Goal: Task Accomplishment & Management: Complete application form

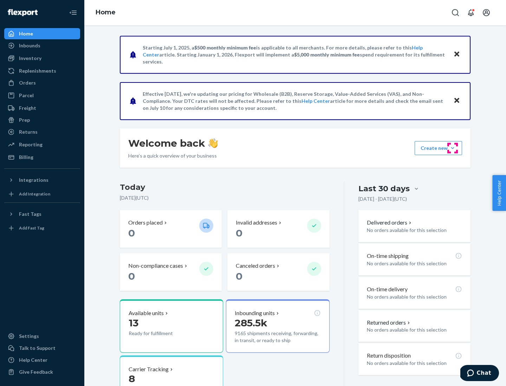
click at [452, 148] on button "Create new Create new inbound Create new order Create new product" at bounding box center [437, 148] width 47 height 14
click at [42, 46] on div "Inbounds" at bounding box center [42, 46] width 74 height 10
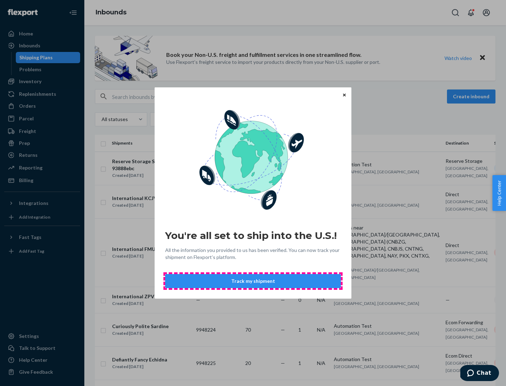
click at [253, 281] on button "Track my shipment" at bounding box center [253, 281] width 176 height 14
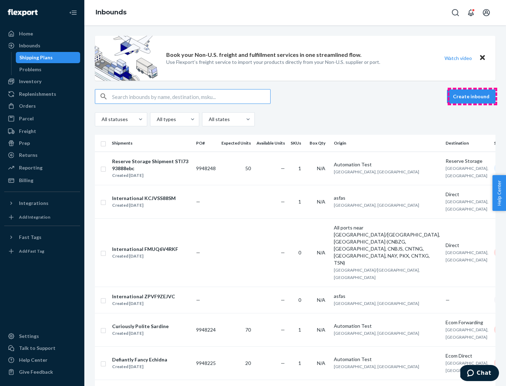
click at [472, 97] on button "Create inbound" at bounding box center [471, 97] width 48 height 14
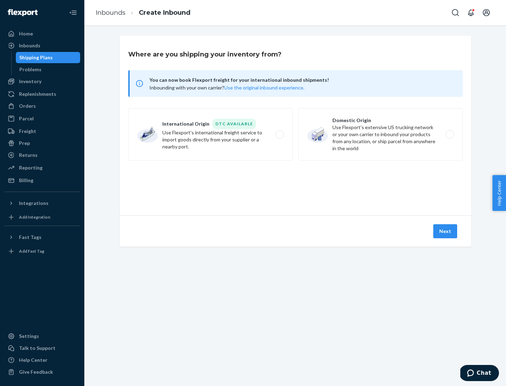
click at [210, 135] on label "International Origin DTC Available Use Flexport's international freight service…" at bounding box center [210, 134] width 164 height 53
click at [279, 135] on input "International Origin DTC Available Use Flexport's international freight service…" at bounding box center [281, 134] width 5 height 5
radio input "true"
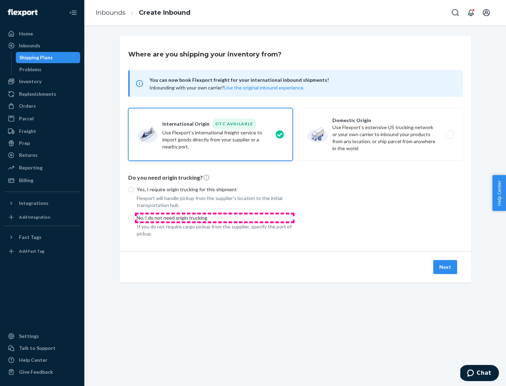
click at [215, 218] on p "No, I do not need origin trucking" at bounding box center [215, 218] width 156 height 7
click at [134, 218] on input "No, I do not need origin trucking" at bounding box center [131, 218] width 6 height 6
radio input "true"
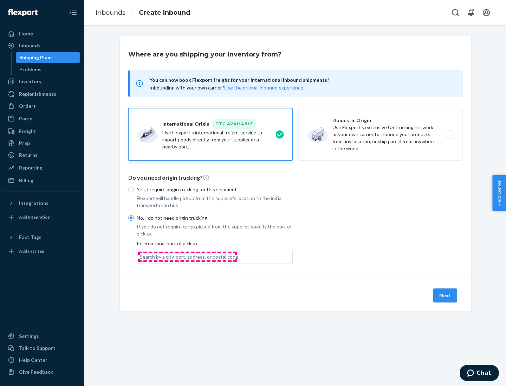
click at [187, 257] on div "Search by a city, port, address, or postal code" at bounding box center [189, 257] width 98 height 7
click at [140, 257] on input "Search by a city, port, address, or postal code" at bounding box center [140, 257] width 1 height 7
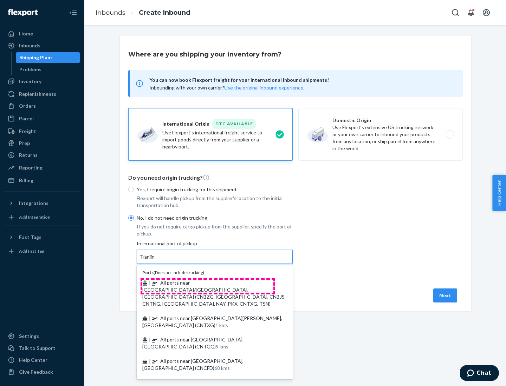
click at [208, 283] on span "| All ports near [GEOGRAPHIC_DATA]/[GEOGRAPHIC_DATA], [GEOGRAPHIC_DATA] (CNBZG,…" at bounding box center [213, 293] width 143 height 27
click at [155, 261] on input "Tianjin" at bounding box center [147, 257] width 15 height 7
type input "All ports near [GEOGRAPHIC_DATA]/[GEOGRAPHIC_DATA], [GEOGRAPHIC_DATA] (CNBZG, […"
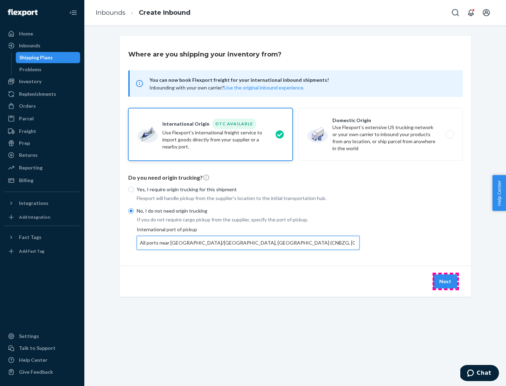
click at [445, 281] on button "Next" at bounding box center [445, 282] width 24 height 14
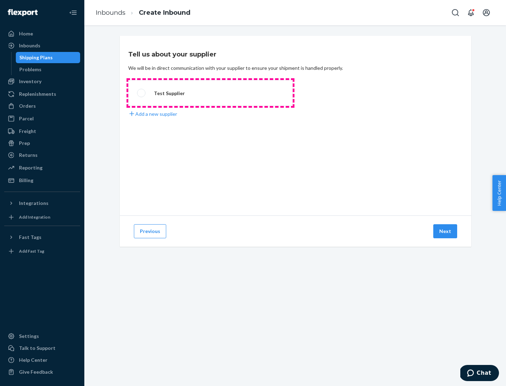
click at [210, 93] on label "Test Supplier" at bounding box center [210, 93] width 164 height 26
click at [142, 93] on input "Test Supplier" at bounding box center [139, 93] width 5 height 5
radio input "true"
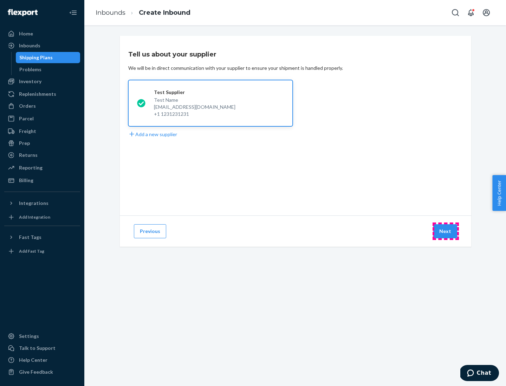
click at [445, 231] on button "Next" at bounding box center [445, 231] width 24 height 14
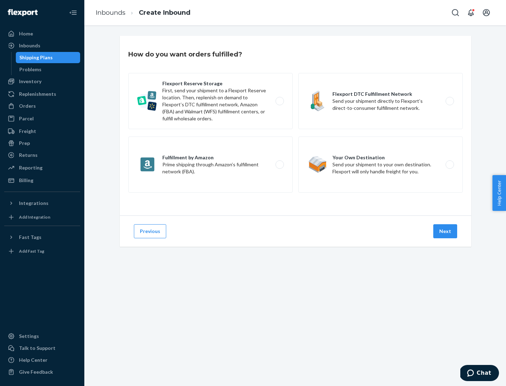
click at [210, 101] on label "Flexport Reserve Storage First, send your shipment to a Flexport Reserve locati…" at bounding box center [210, 101] width 164 height 56
click at [279, 101] on input "Flexport Reserve Storage First, send your shipment to a Flexport Reserve locati…" at bounding box center [281, 101] width 5 height 5
radio input "true"
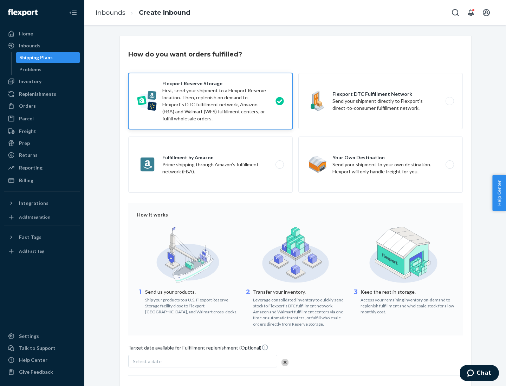
scroll to position [58, 0]
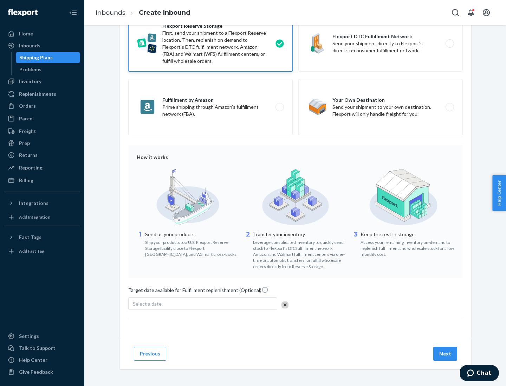
click at [445, 354] on button "Next" at bounding box center [445, 354] width 24 height 14
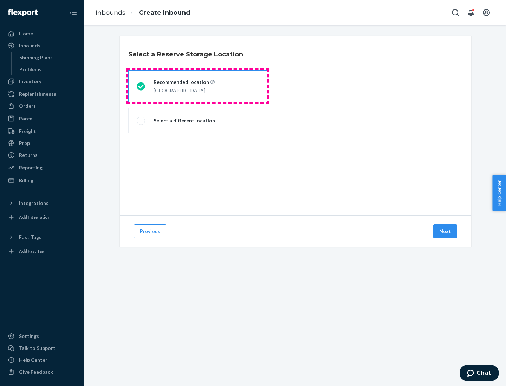
click at [198, 86] on div "[GEOGRAPHIC_DATA]" at bounding box center [183, 90] width 61 height 8
click at [141, 86] on input "Recommended location [GEOGRAPHIC_DATA]" at bounding box center [139, 86] width 5 height 5
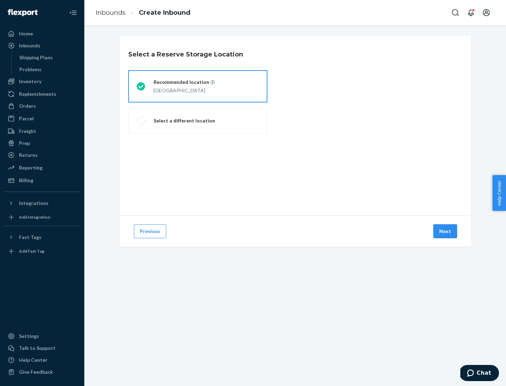
click at [445, 231] on button "Next" at bounding box center [445, 231] width 24 height 14
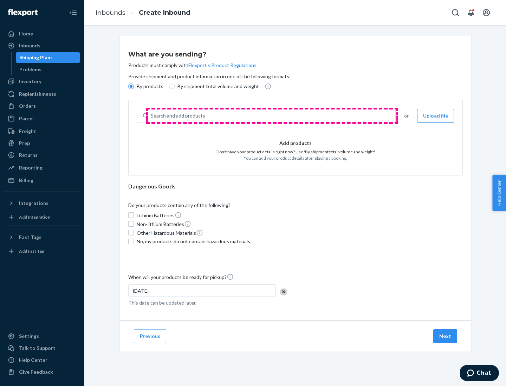
click at [272, 116] on div "Search and add products" at bounding box center [271, 116] width 247 height 13
click at [151, 116] on input "Search and add products" at bounding box center [151, 115] width 1 height 7
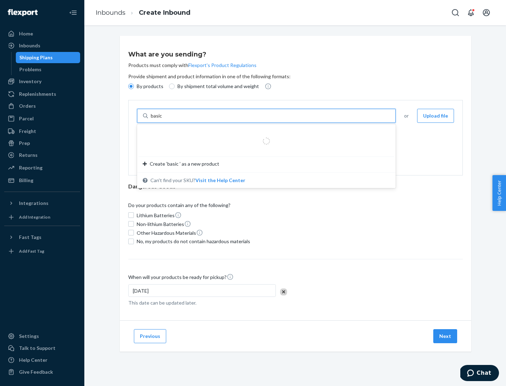
type input "basic"
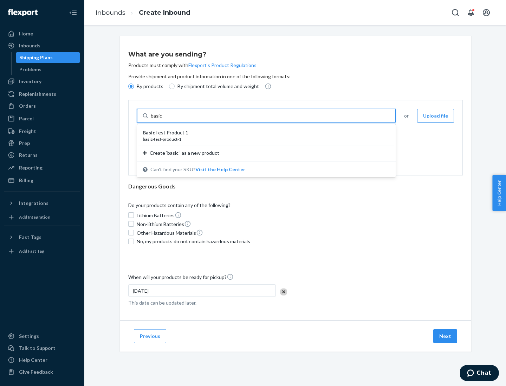
click at [264, 133] on div "Basic Test Product 1" at bounding box center [264, 132] width 242 height 7
click at [163, 119] on input "basic" at bounding box center [157, 115] width 13 height 7
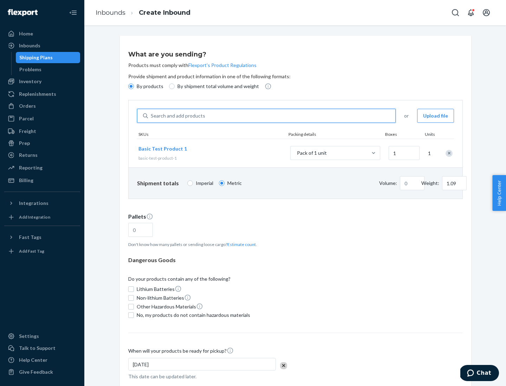
type input "1.09"
type input "1"
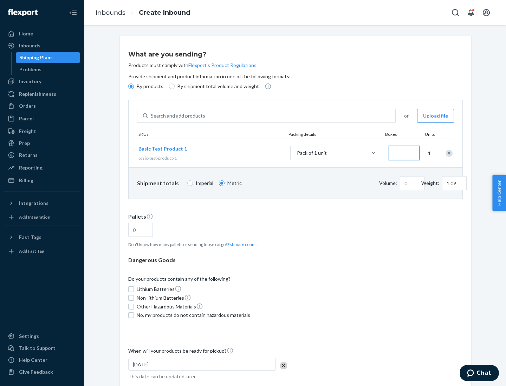
type input "3"
type input "3.27"
type input "30"
type input "0.01"
type input "32.66"
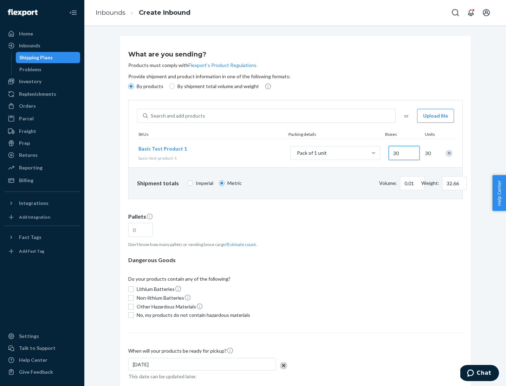
type input "300"
type input "0.07"
type input "326.59"
type input "3000"
type input "0.68"
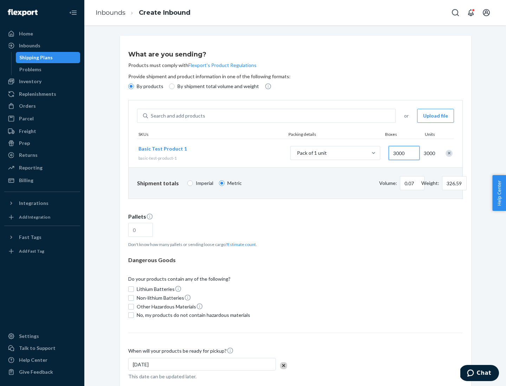
type input "3265.86"
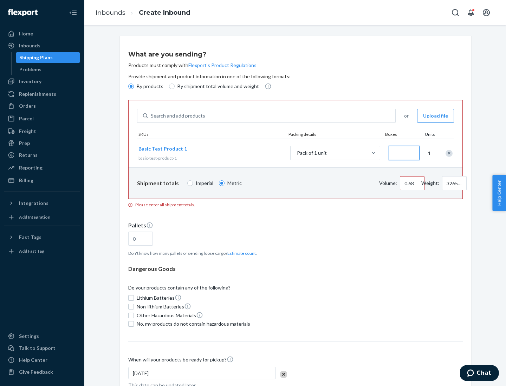
type input "1.09"
type input "10"
type input "10.89"
type input "100"
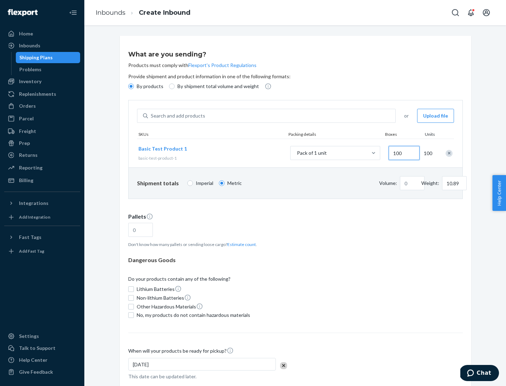
type input "0.02"
type input "108.86"
type input "1000"
type input "0.23"
type input "1088.62"
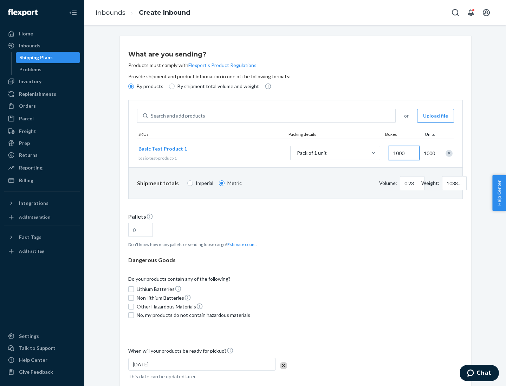
scroll to position [24, 0]
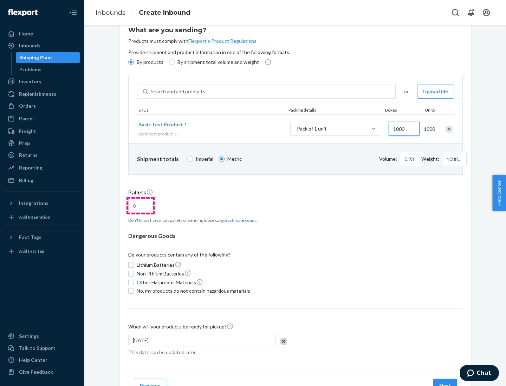
type input "1000"
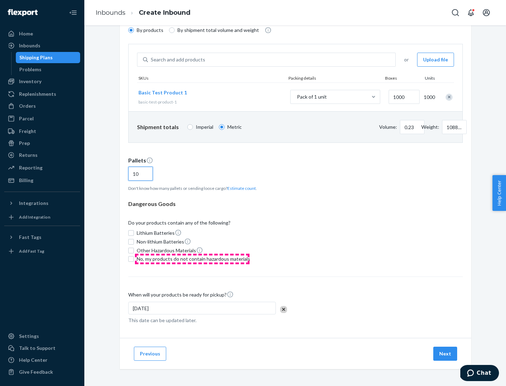
type input "10"
click at [192, 259] on span "No, my products do not contain hazardous materials" at bounding box center [193, 259] width 113 height 7
click at [134, 259] on input "No, my products do not contain hazardous materials" at bounding box center [131, 259] width 6 height 6
checkbox input "true"
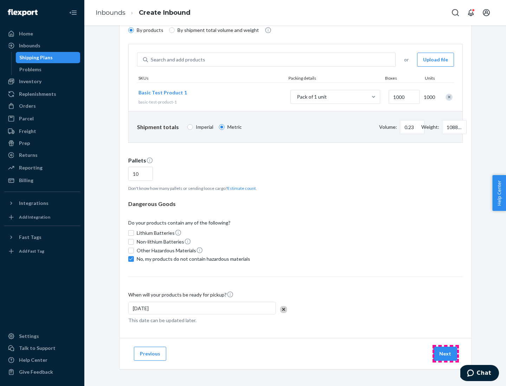
click at [445, 354] on button "Next" at bounding box center [445, 354] width 24 height 14
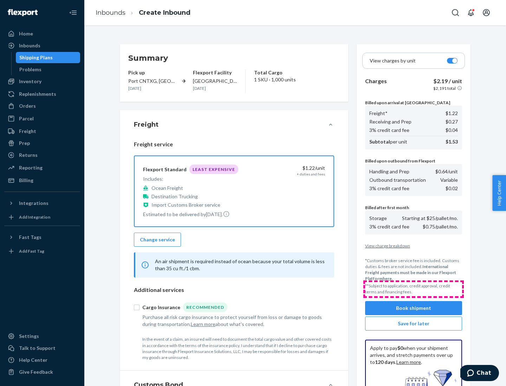
scroll to position [103, 0]
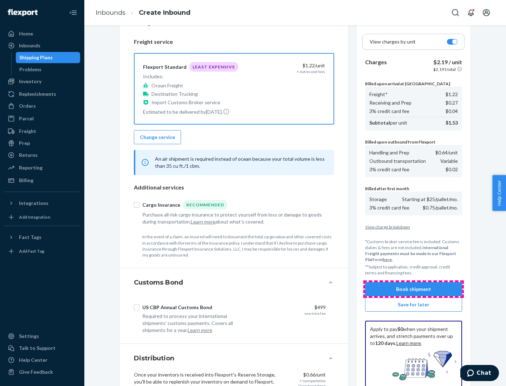
click at [413, 289] on button "Book shipment" at bounding box center [413, 289] width 97 height 14
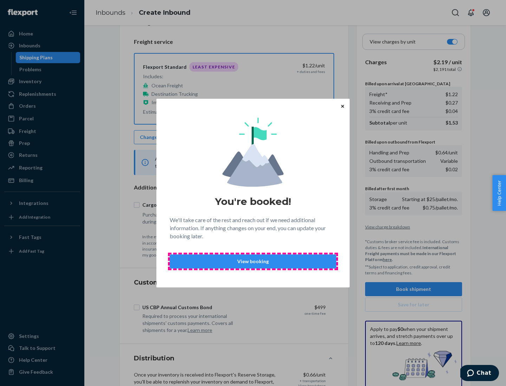
click at [253, 261] on p "View booking" at bounding box center [253, 261] width 155 height 7
